Goal: Transaction & Acquisition: Subscribe to service/newsletter

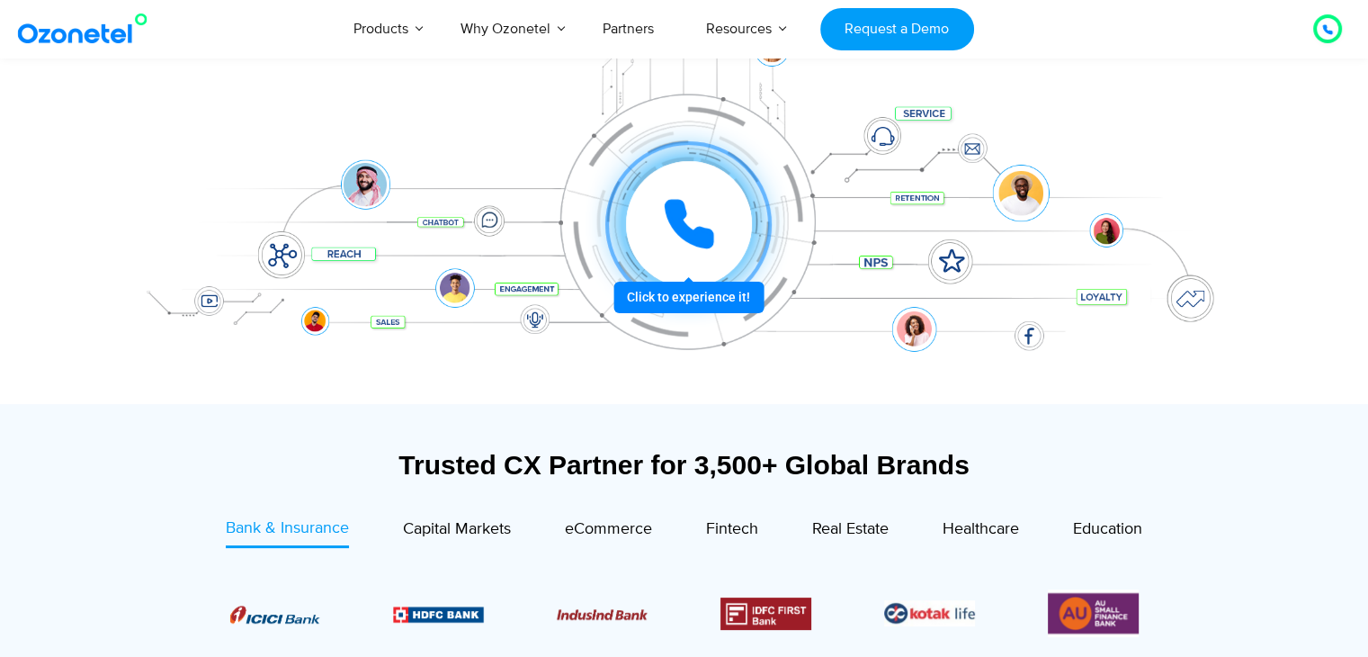
scroll to position [360, 0]
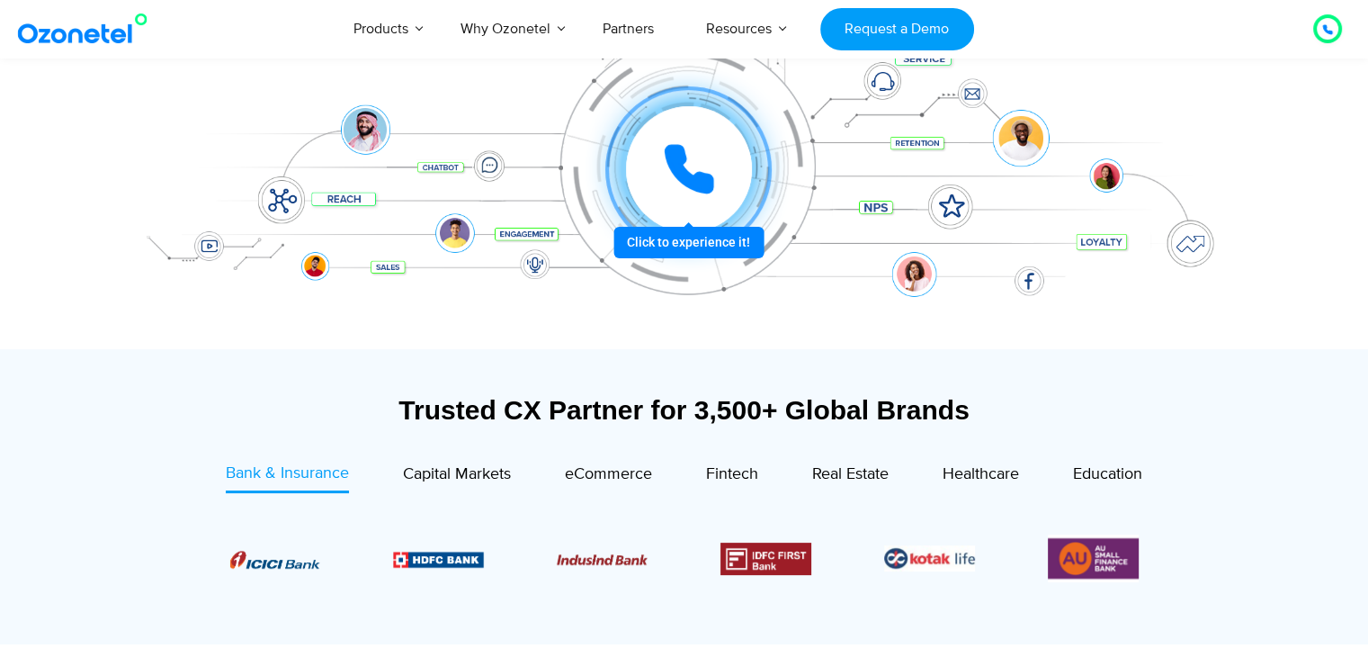
click at [701, 162] on icon at bounding box center [689, 169] width 54 height 54
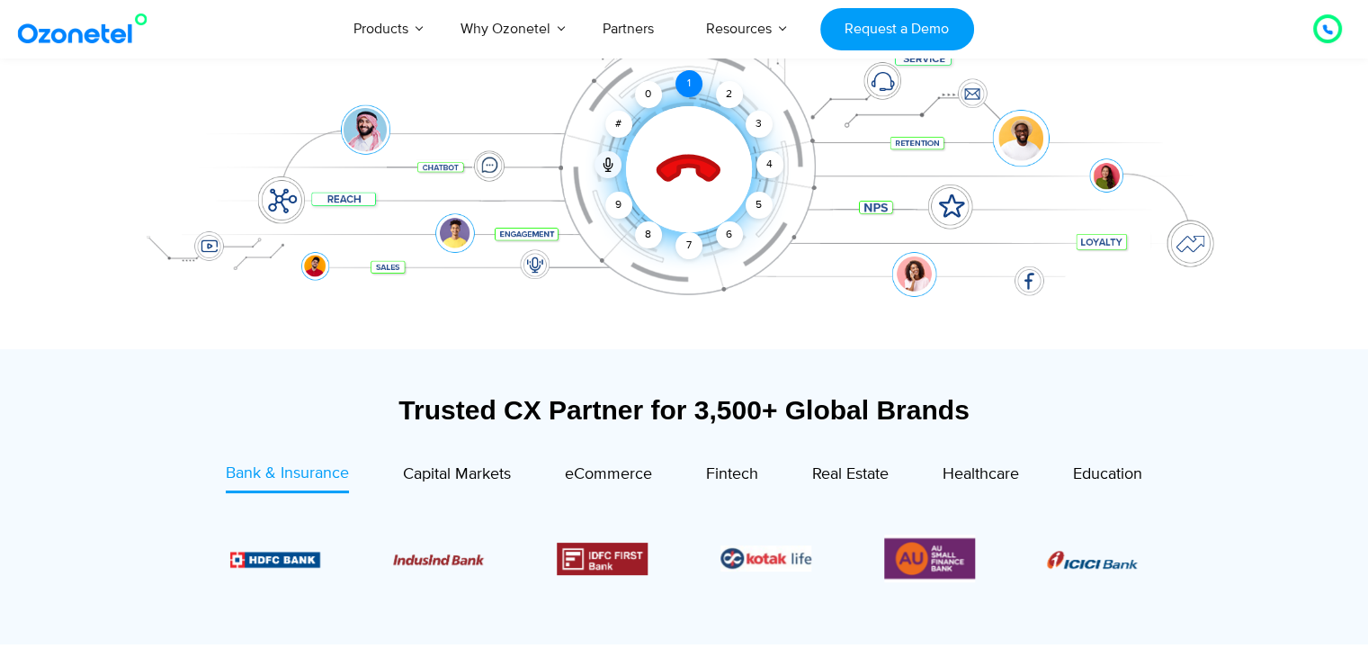
click at [683, 84] on div "1" at bounding box center [688, 83] width 27 height 27
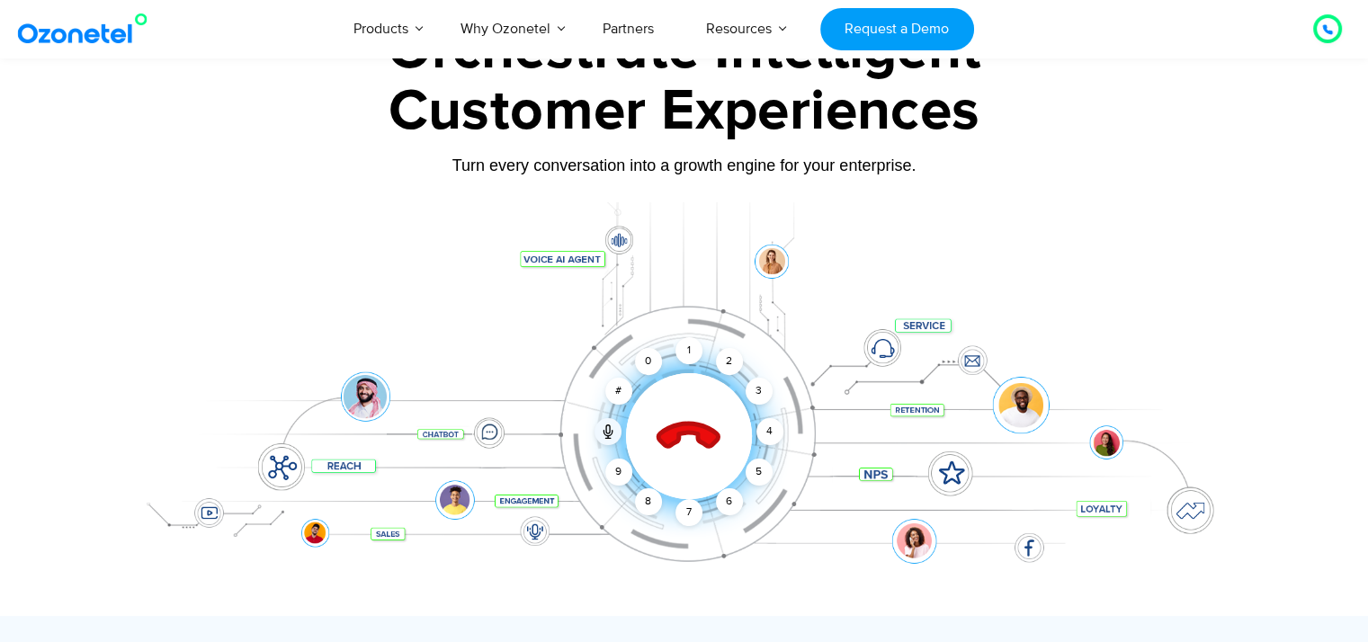
scroll to position [90, 0]
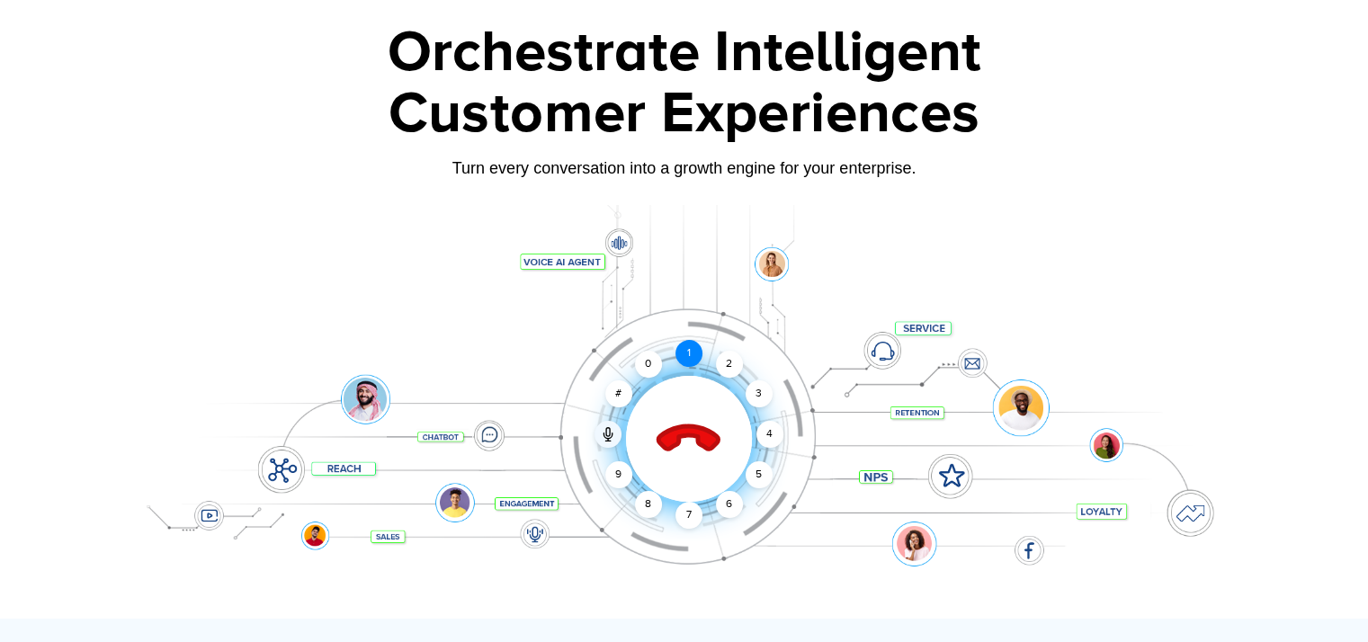
click at [692, 353] on div "1" at bounding box center [688, 353] width 27 height 27
click at [616, 245] on div at bounding box center [684, 412] width 1124 height 414
click at [694, 451] on icon at bounding box center [688, 439] width 76 height 76
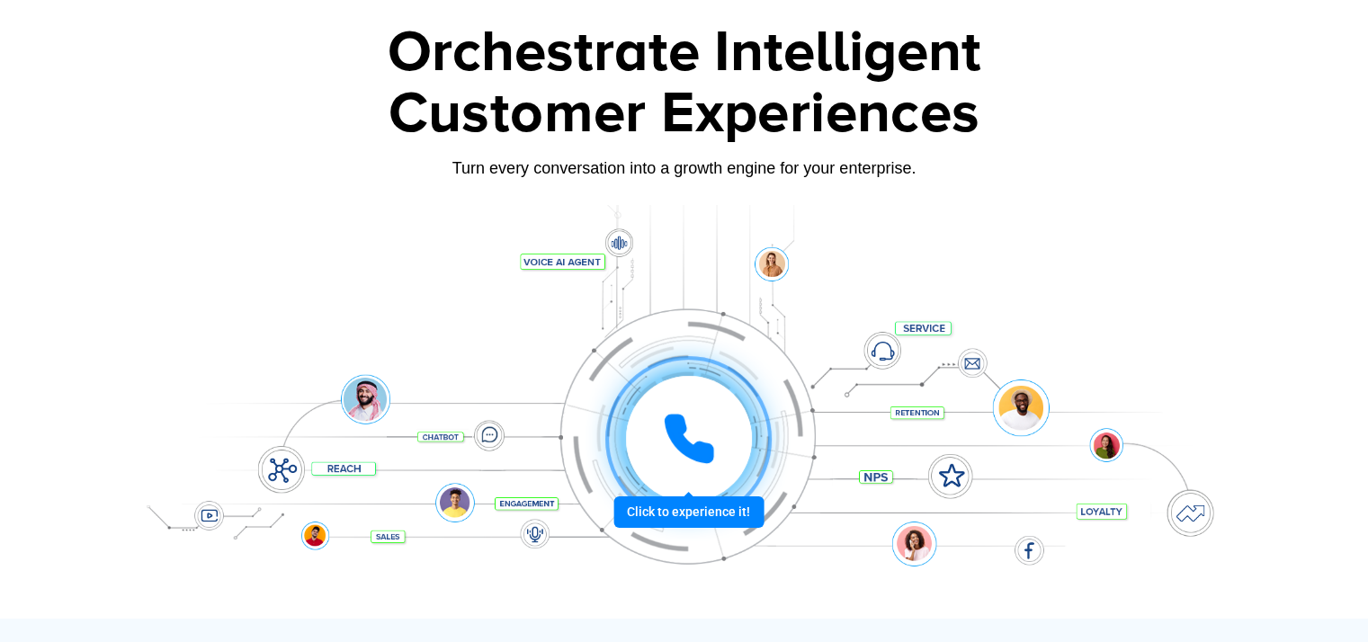
click at [682, 450] on icon at bounding box center [688, 438] width 45 height 45
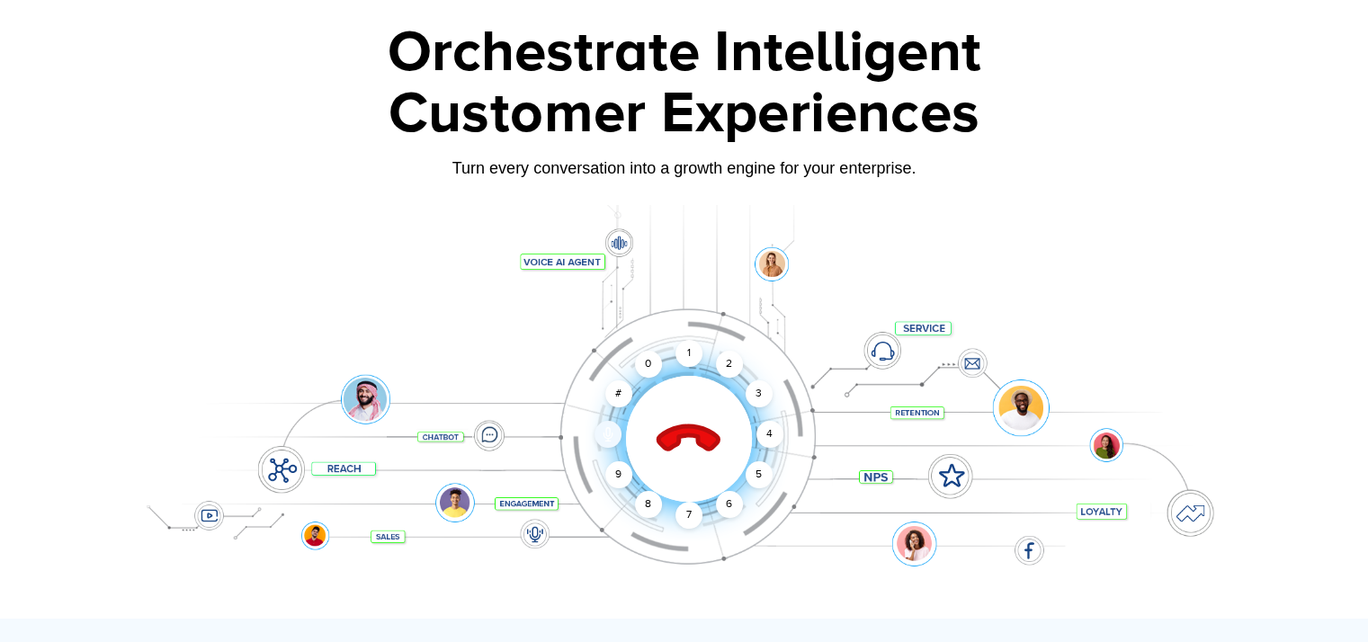
click at [609, 430] on icon at bounding box center [608, 432] width 4 height 8
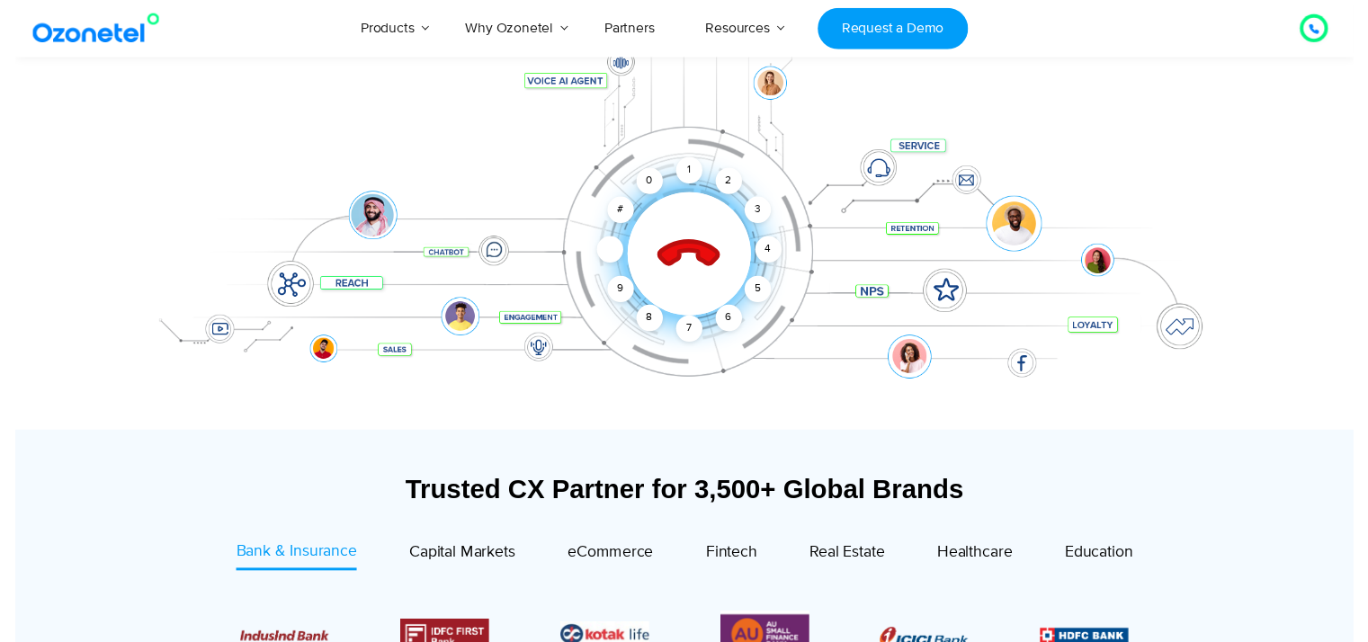
scroll to position [0, 0]
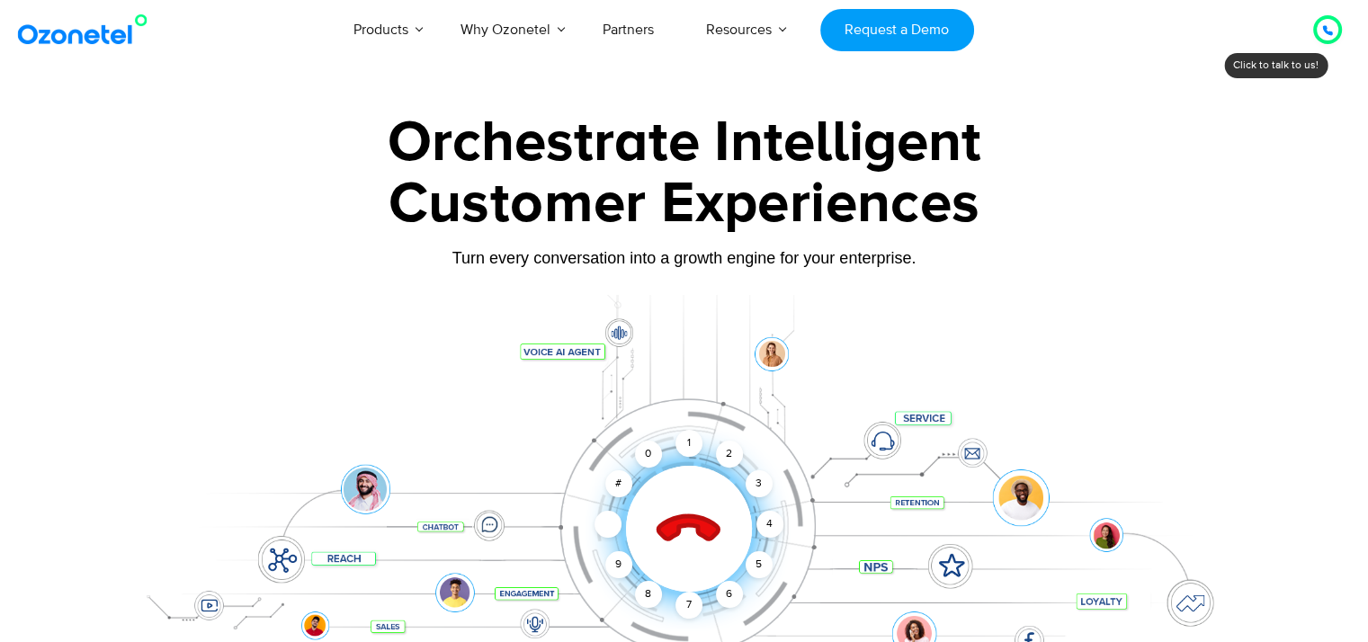
click at [1320, 33] on div at bounding box center [1328, 30] width 22 height 22
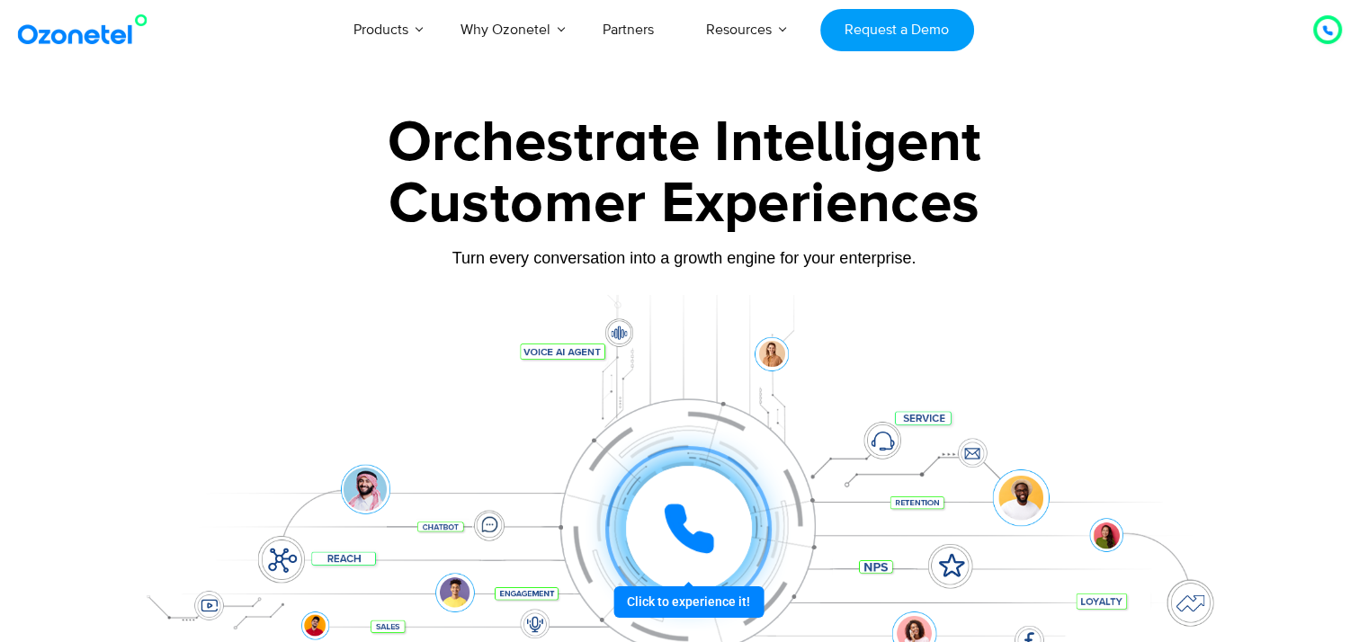
click at [692, 523] on icon at bounding box center [689, 529] width 54 height 54
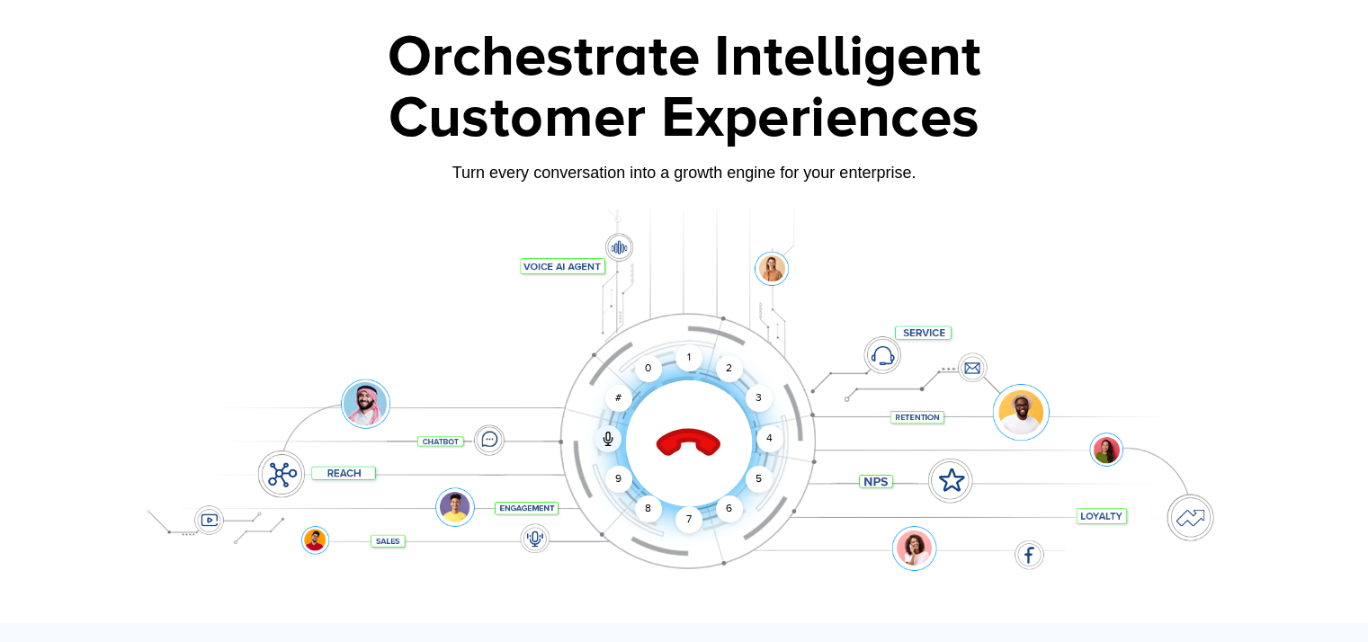
scroll to position [90, 0]
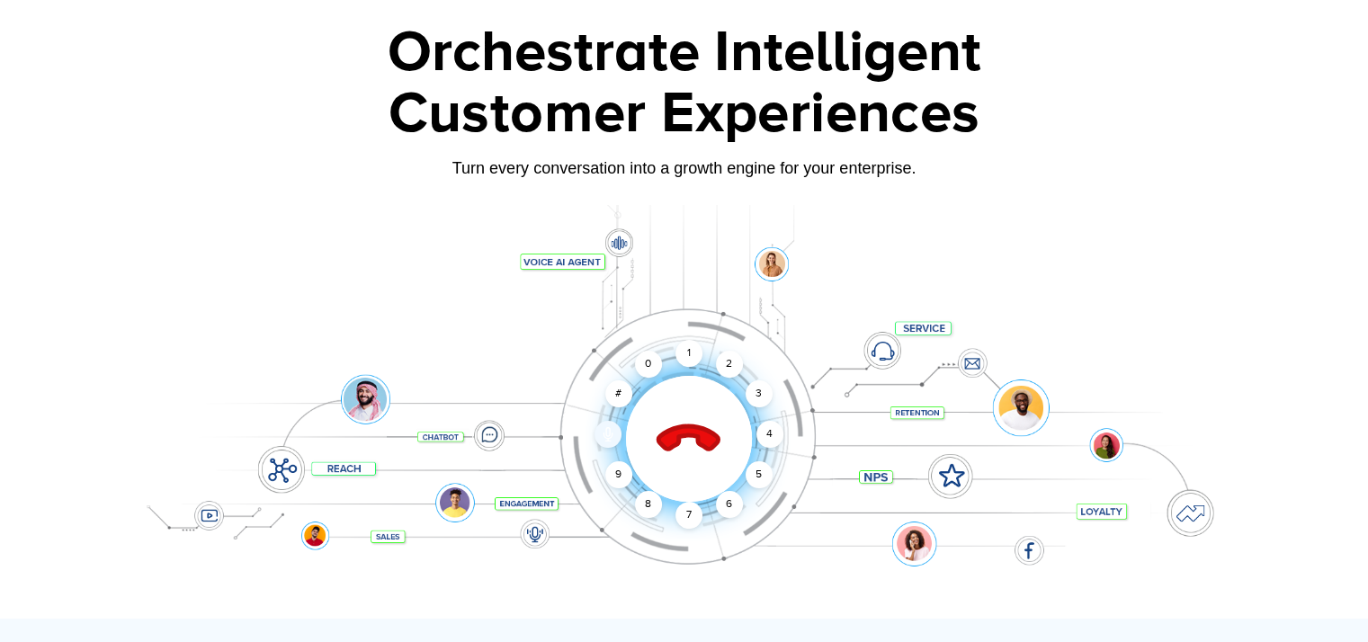
click at [617, 435] on div at bounding box center [607, 434] width 27 height 27
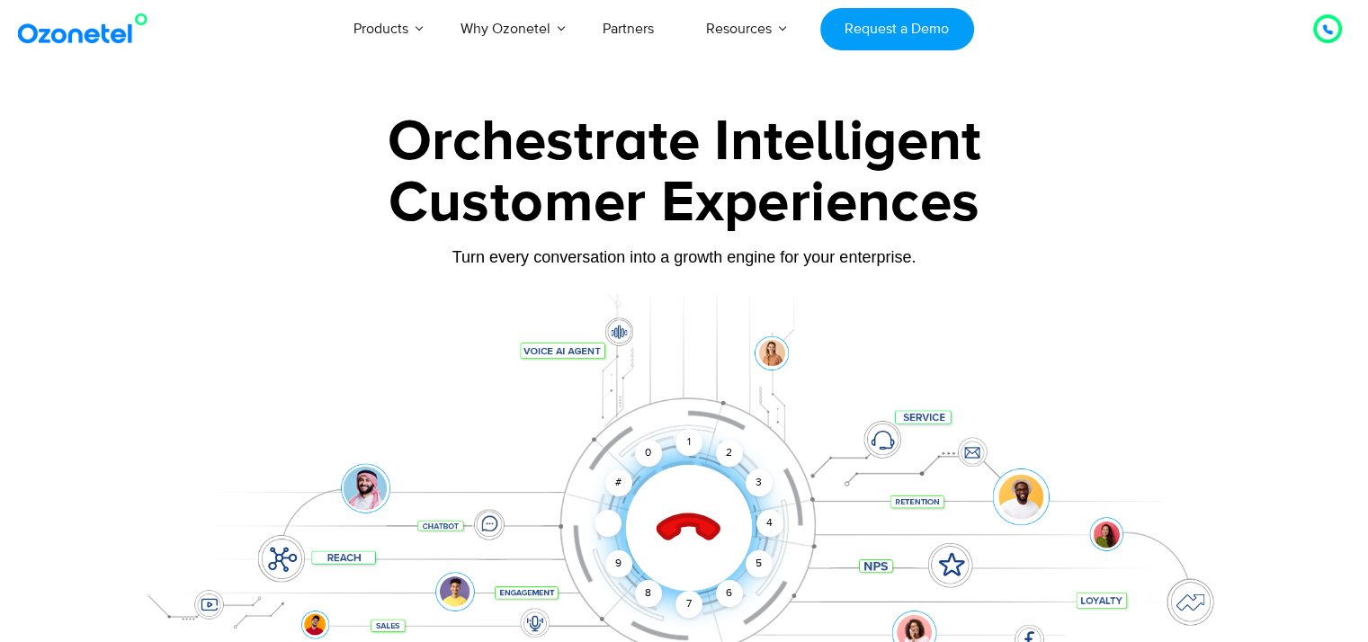
scroll to position [0, 0]
click at [683, 526] on icon at bounding box center [688, 529] width 63 height 63
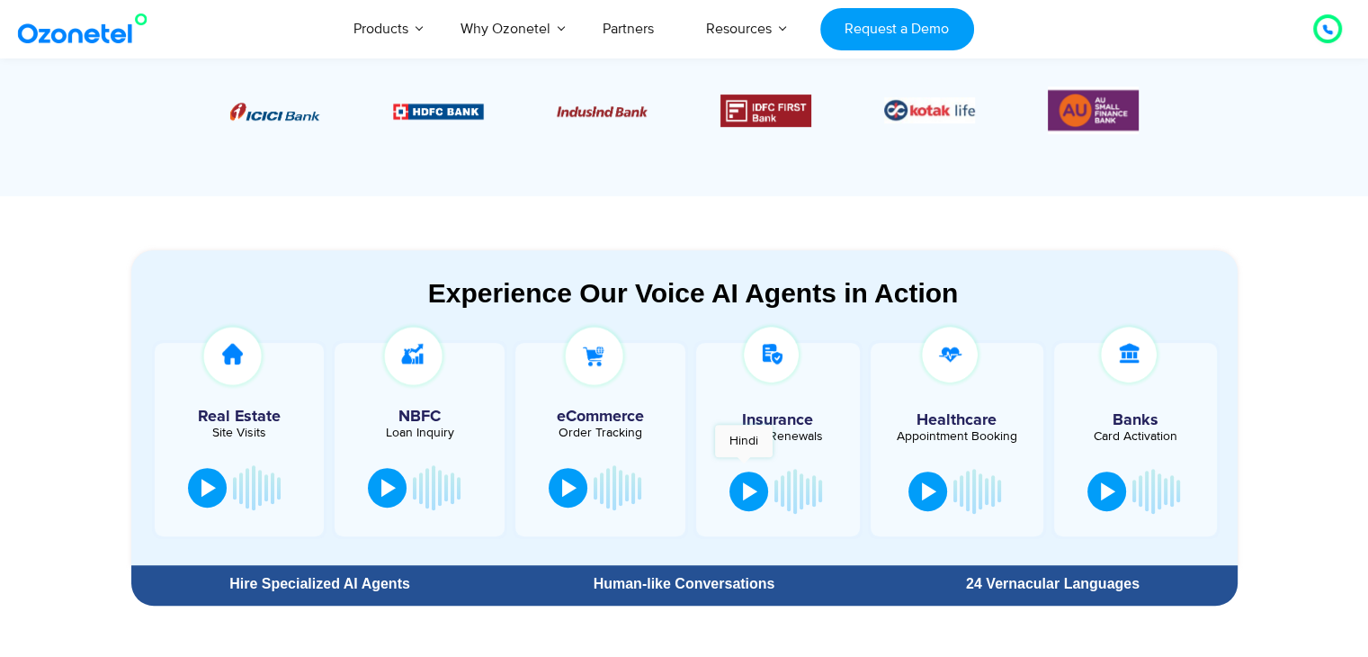
scroll to position [809, 0]
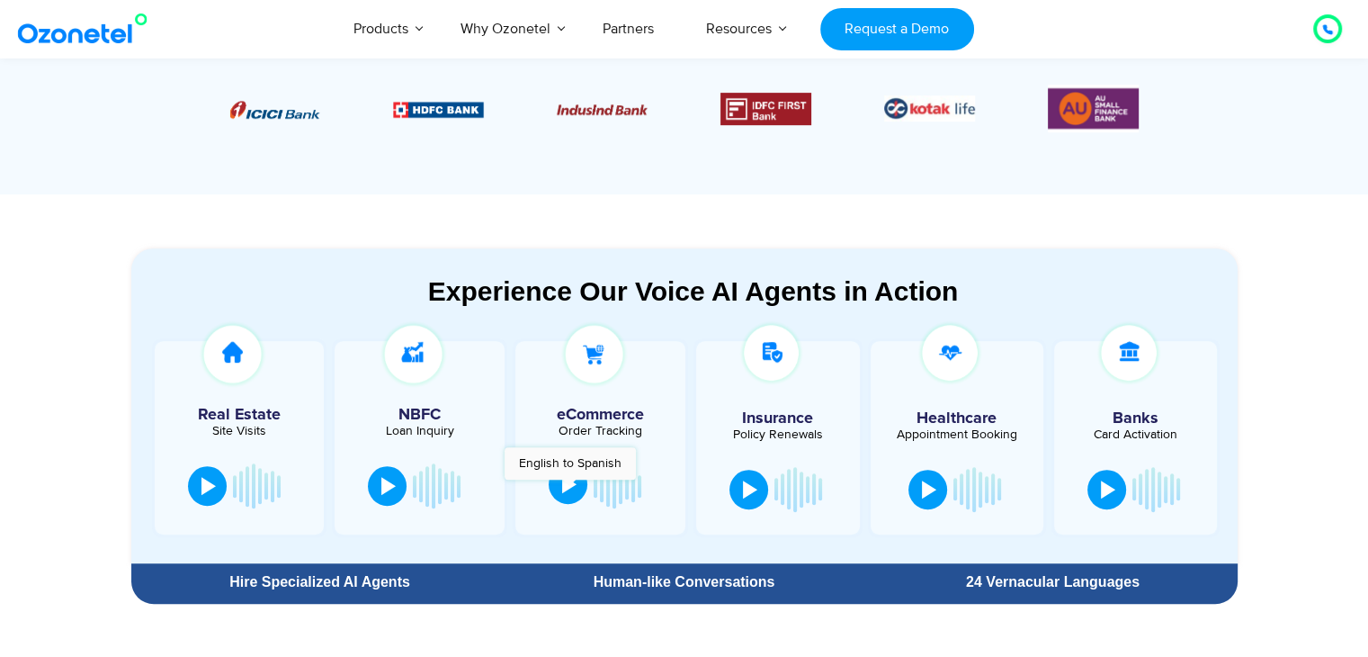
click at [569, 488] on div at bounding box center [569, 484] width 14 height 18
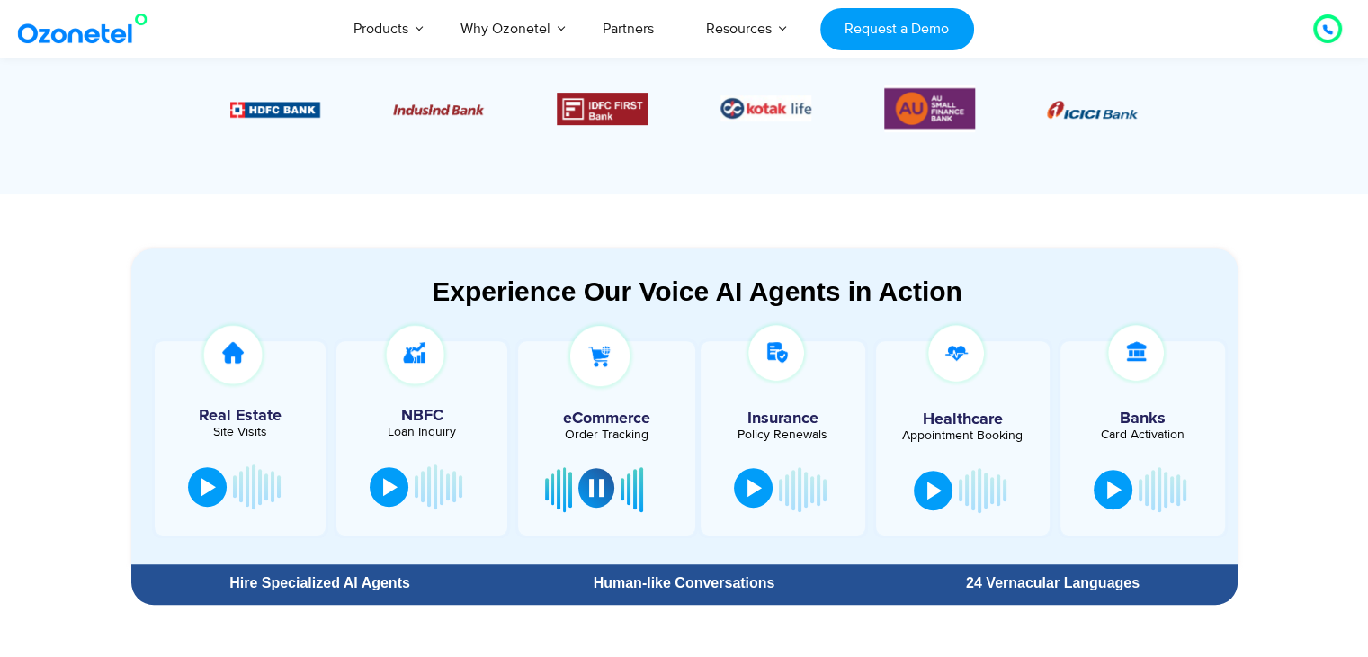
click at [747, 484] on div at bounding box center [754, 487] width 14 height 18
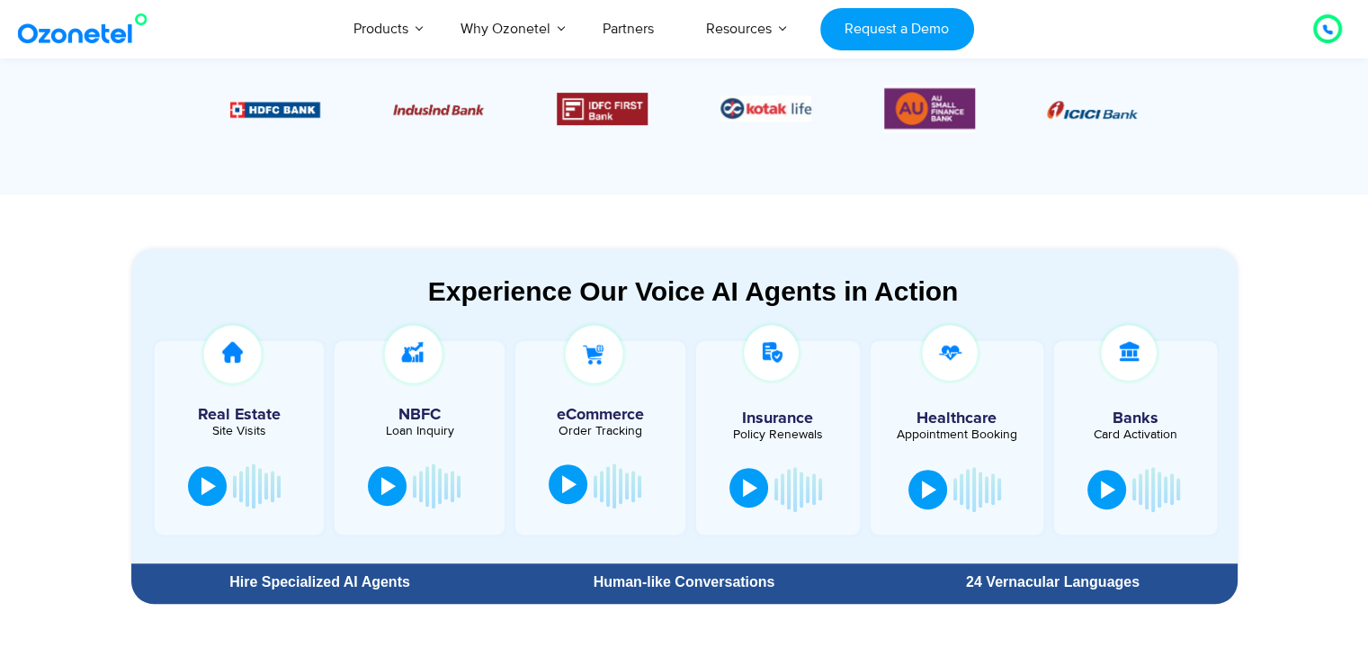
click at [756, 486] on button at bounding box center [748, 488] width 39 height 40
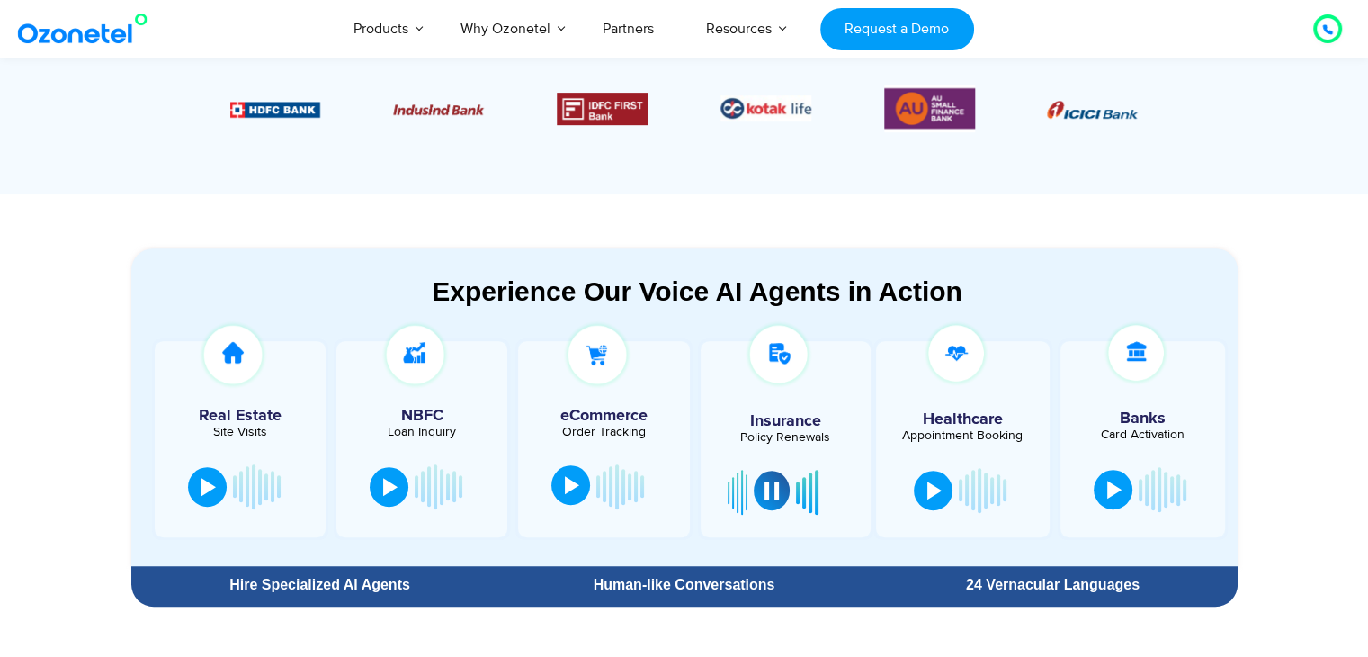
click at [769, 490] on div at bounding box center [771, 490] width 14 height 18
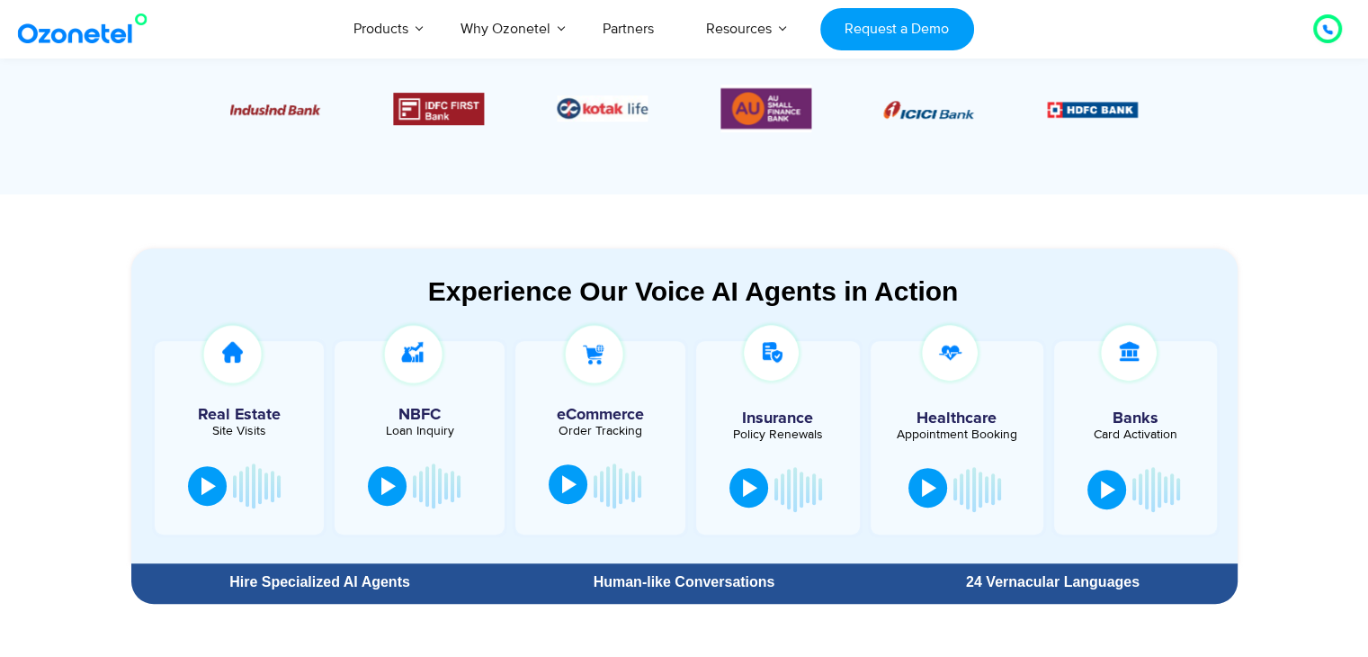
click at [936, 487] on button at bounding box center [927, 488] width 39 height 40
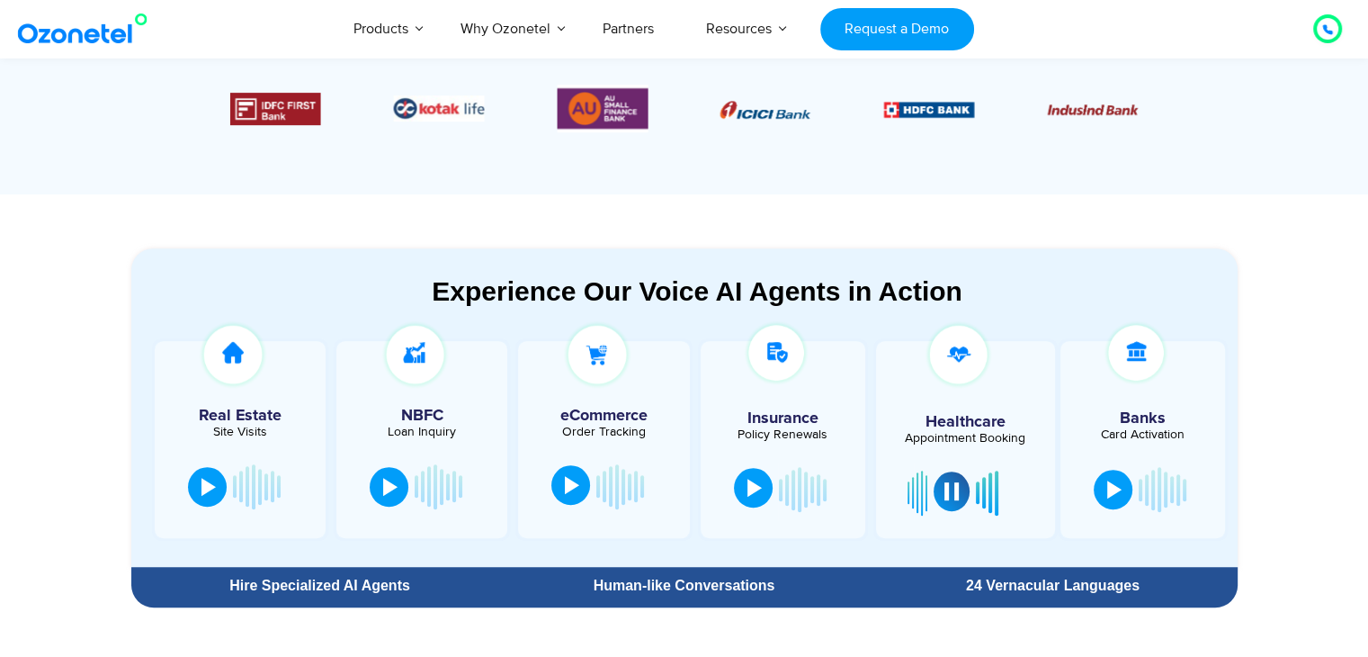
click at [946, 497] on div at bounding box center [951, 491] width 14 height 18
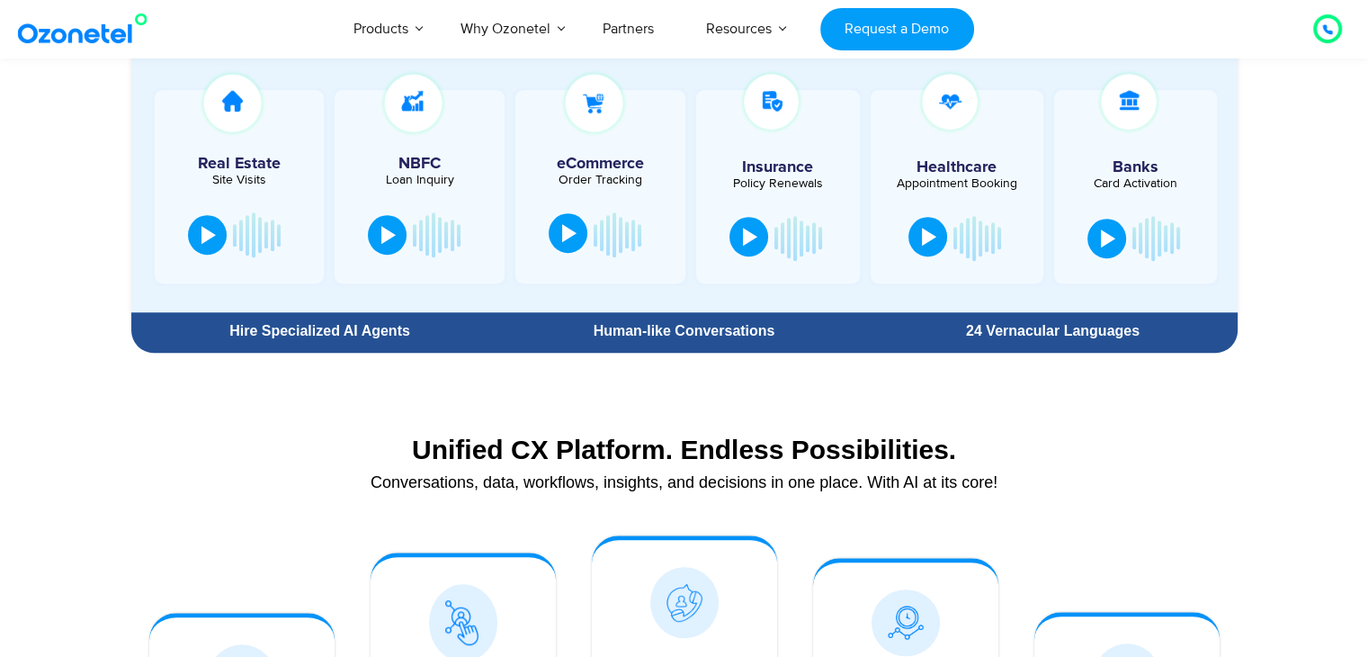
scroll to position [1349, 0]
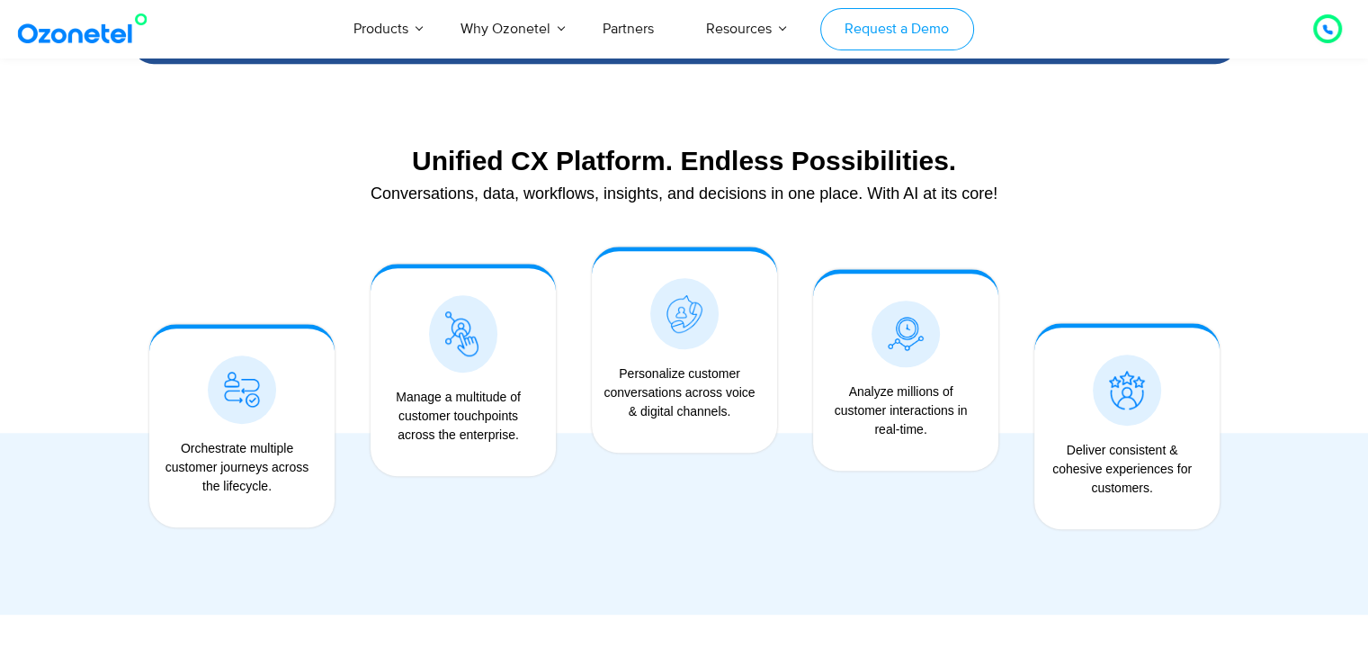
click at [860, 36] on link "Request a Demo" at bounding box center [897, 29] width 154 height 42
